Goal: Task Accomplishment & Management: Use online tool/utility

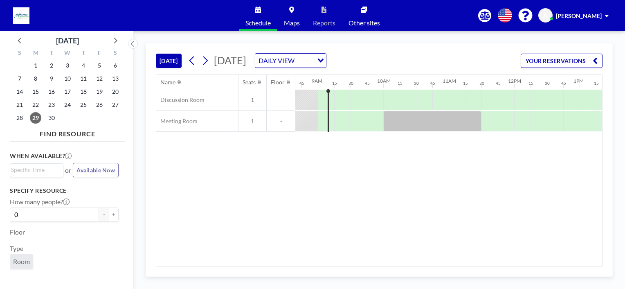
scroll to position [0, 573]
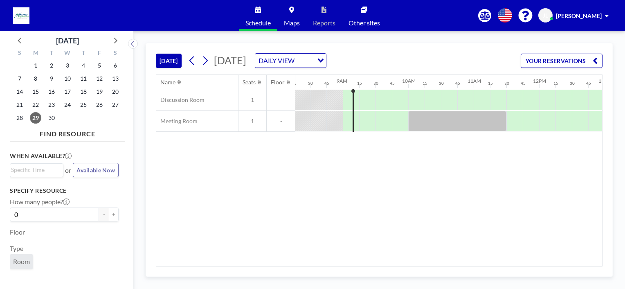
scroll to position [0, 532]
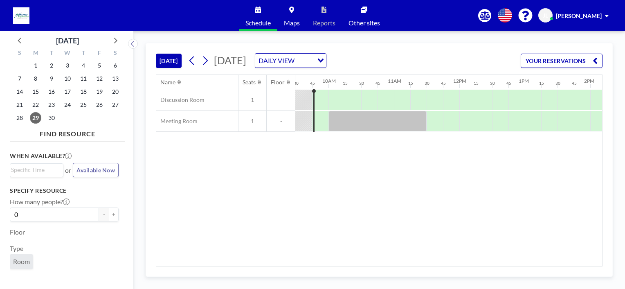
scroll to position [0, 622]
